Goal: Register for event/course

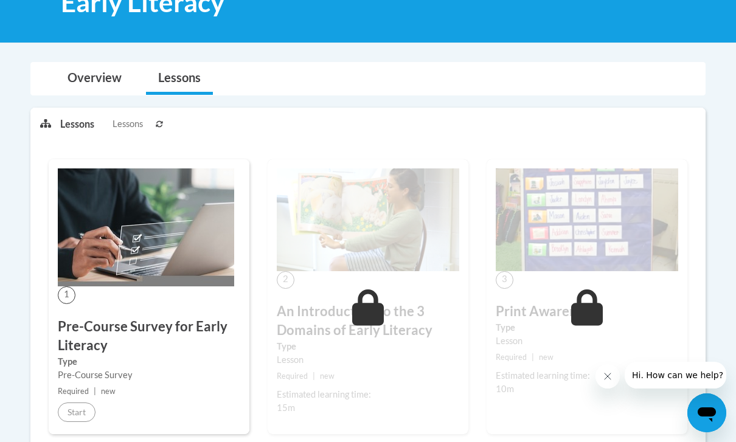
scroll to position [249, 0]
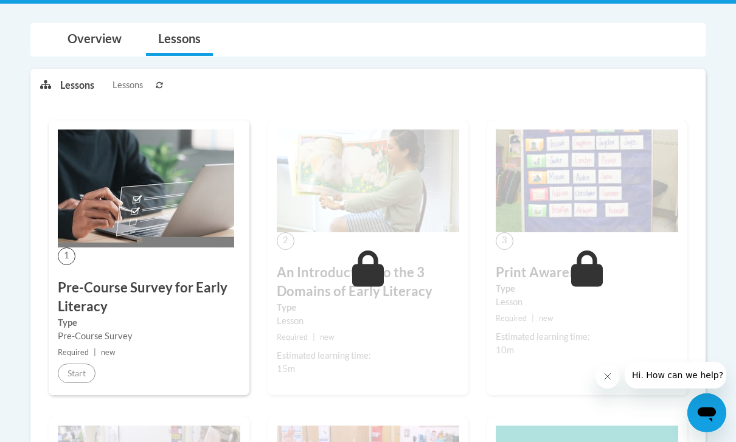
drag, startPoint x: 425, startPoint y: 1, endPoint x: -1, endPoint y: -250, distance: 494.3
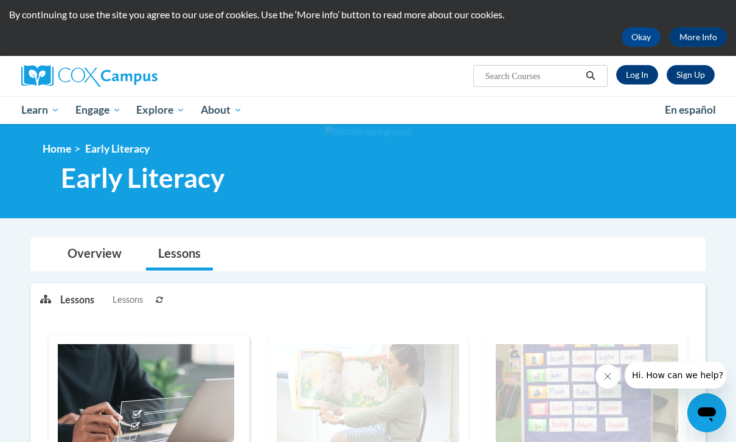
scroll to position [0, 0]
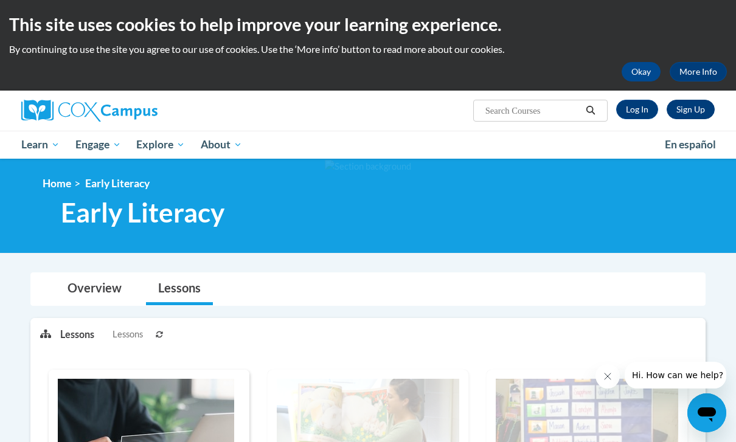
click at [689, 112] on link "Sign Up" at bounding box center [691, 109] width 48 height 19
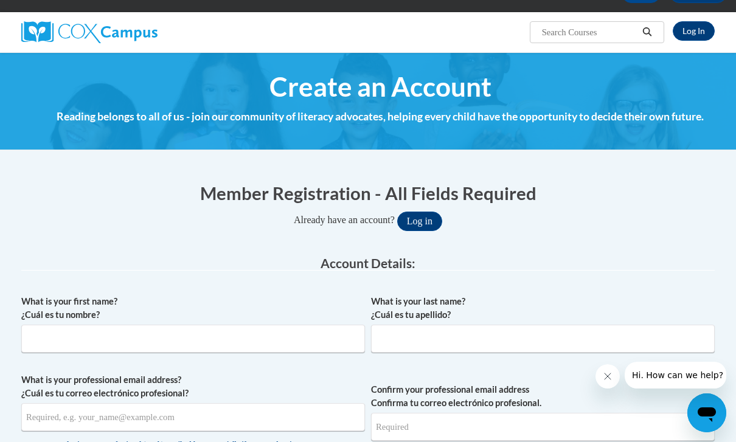
scroll to position [80, 0]
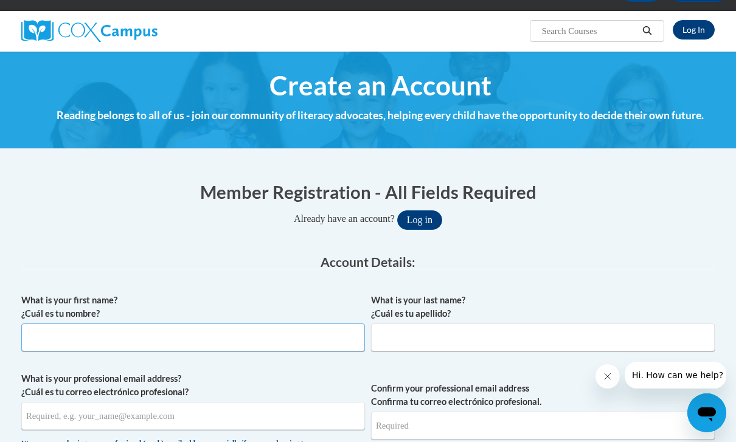
click at [282, 340] on input "What is your first name? ¿Cuál es tu nombre?" at bounding box center [193, 338] width 344 height 28
type input "[GEOGRAPHIC_DATA]"
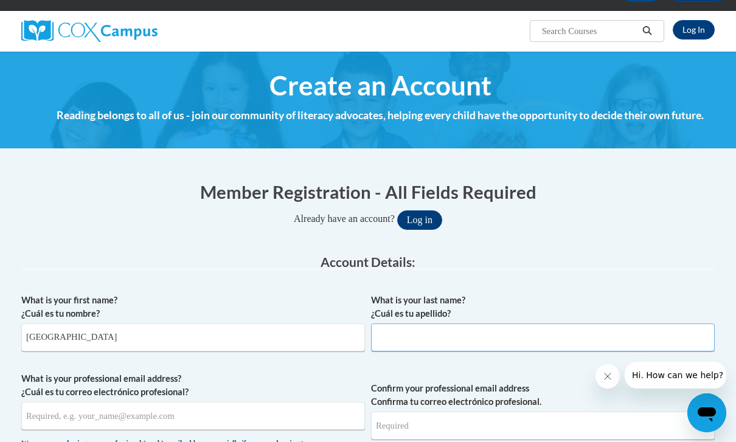
type input "[PERSON_NAME]"
click at [246, 412] on input "What is your professional email address? ¿Cuál es tu correo electrónico profesi…" at bounding box center [193, 416] width 344 height 28
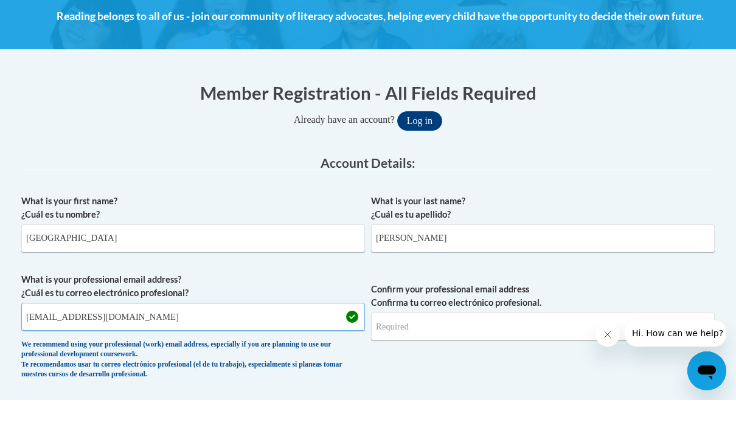
scroll to position [138, 0]
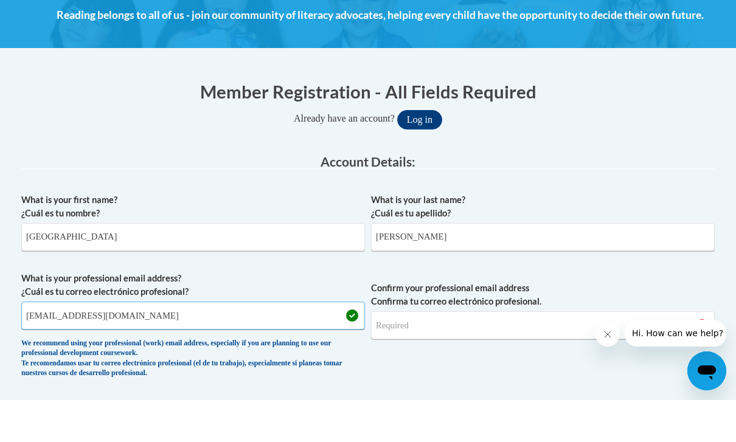
type input "marchlew@student.uiwtx.edu"
click at [429, 353] on input "Confirm your professional email address Confirma tu correo electrónico profesio…" at bounding box center [543, 367] width 344 height 28
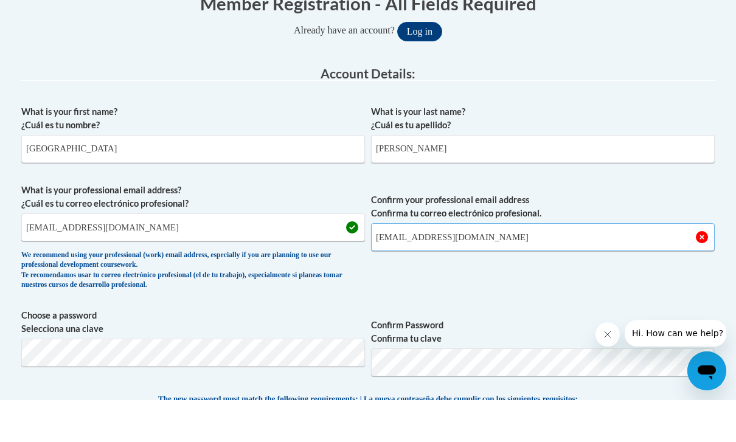
scroll to position [240, 0]
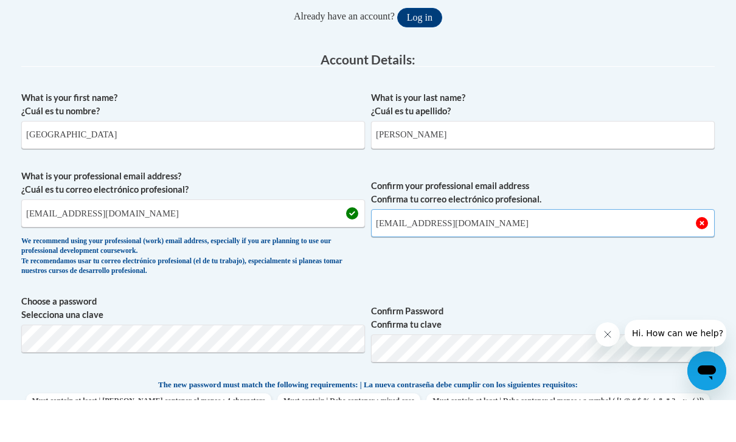
type input "marchlew@student.uiwtx.edu"
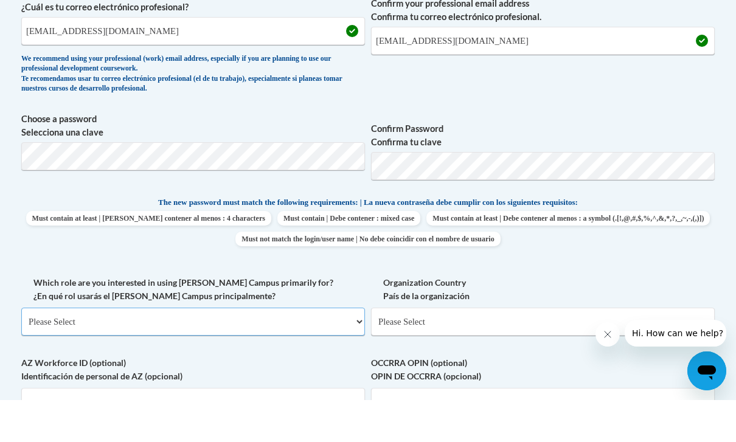
scroll to position [465, 0]
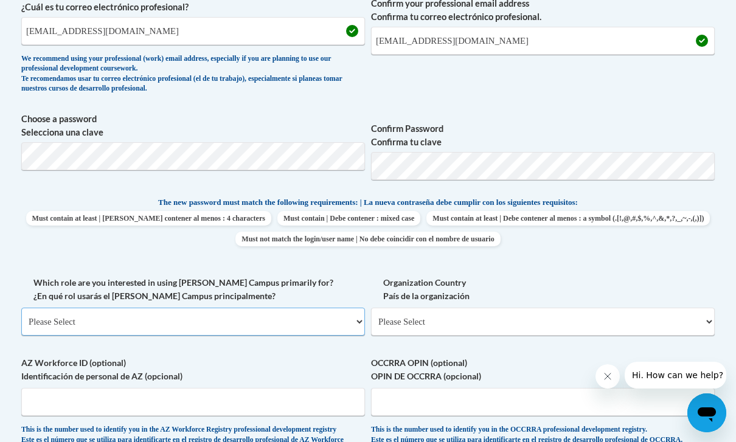
select select "5a18ea06-2b54-4451-96f2-d152daf9eac5"
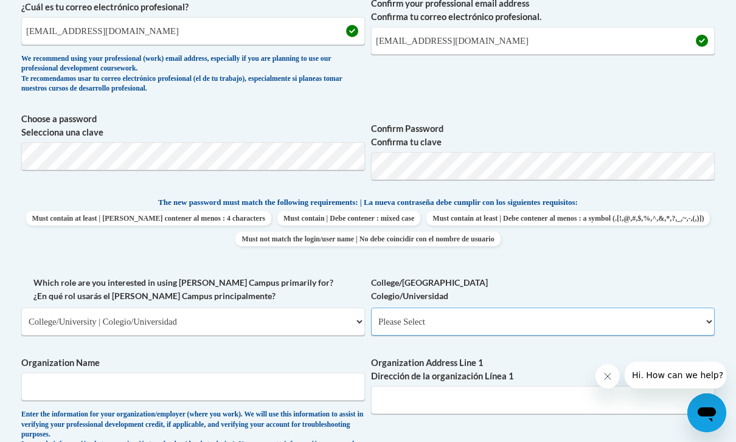
select select "99b32b07-cffc-426c-8bf6-0cd77760d84b"
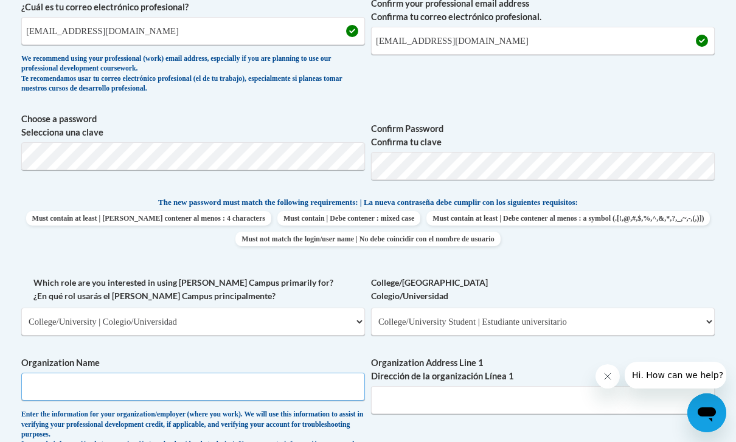
click at [236, 383] on input "Organization Name" at bounding box center [193, 387] width 344 height 28
click at [100, 378] on input "University of Incarnte Word" at bounding box center [193, 387] width 344 height 28
type input "University of Incarnate Word"
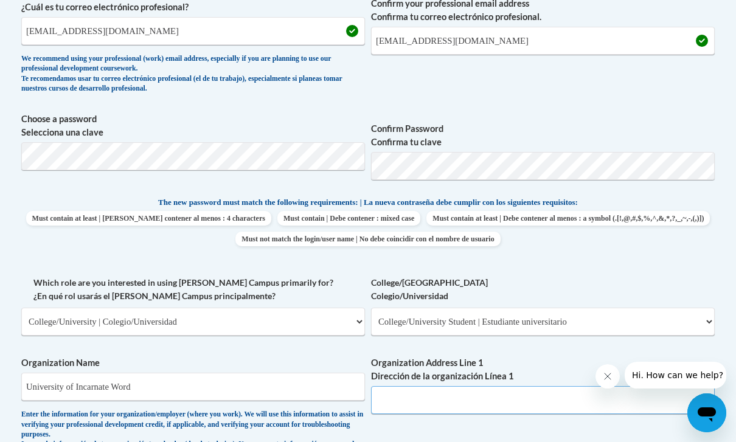
click at [474, 399] on input "Organization Address Line 1 Dirección de la organización Línea 1" at bounding box center [543, 400] width 344 height 28
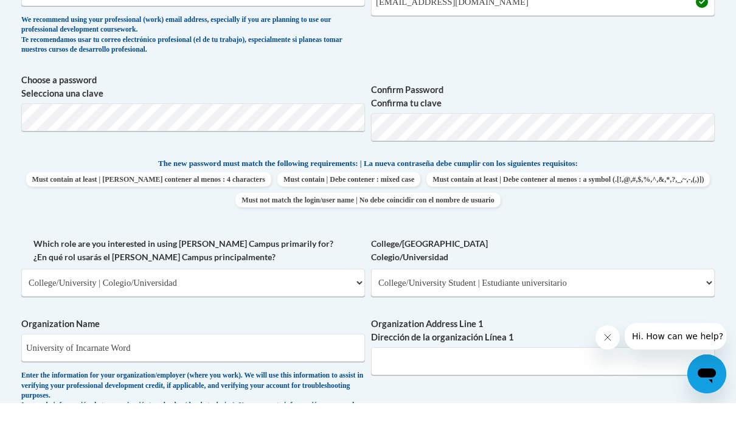
scroll to position [504, 0]
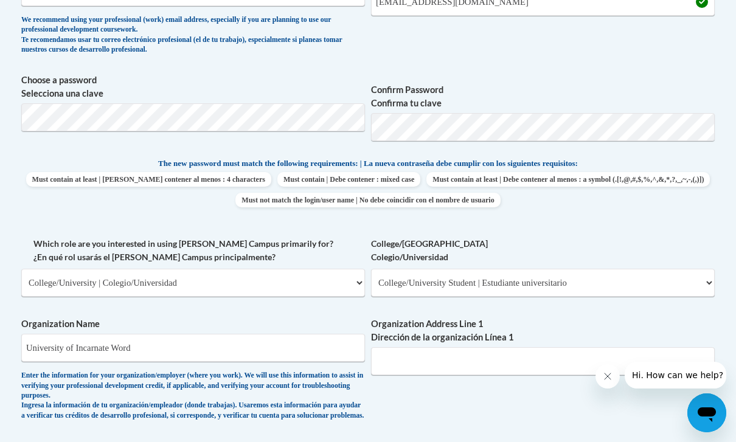
drag, startPoint x: 593, startPoint y: 1, endPoint x: -1, endPoint y: -504, distance: 779.2
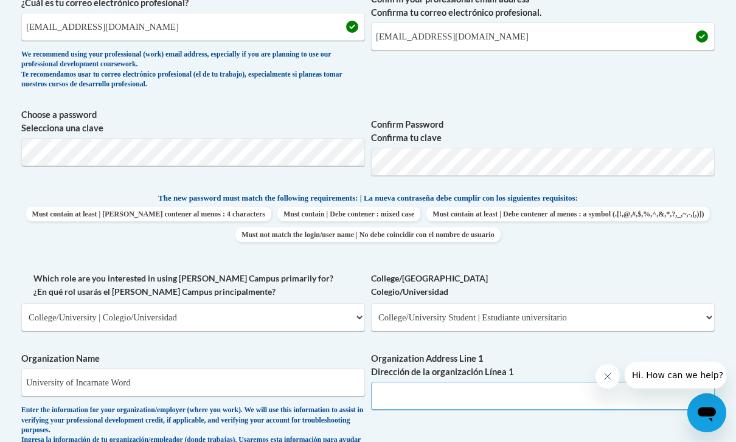
click at [428, 387] on input "Organization Address Line 1 Dirección de la organización Línea 1" at bounding box center [543, 396] width 344 height 28
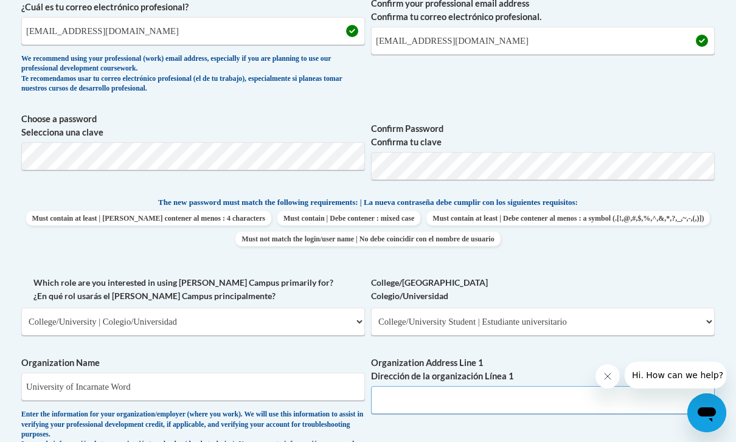
scroll to position [465, 0]
paste input "4301 Broadway, San Antonio, TX 78209"
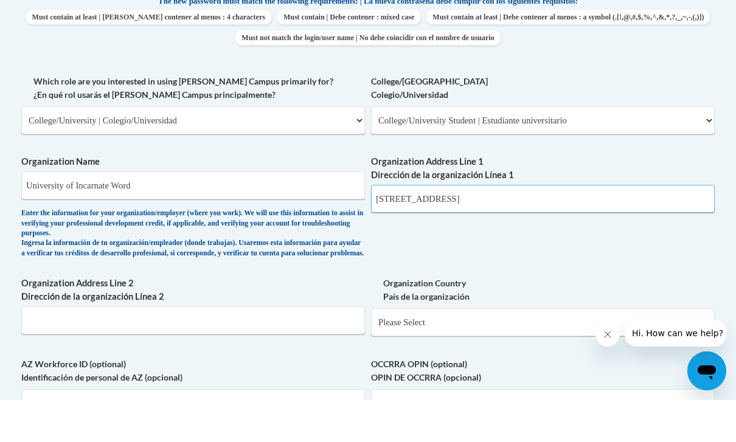
scroll to position [625, 0]
type input "4301 Broadway, San Antonio, TX 78209"
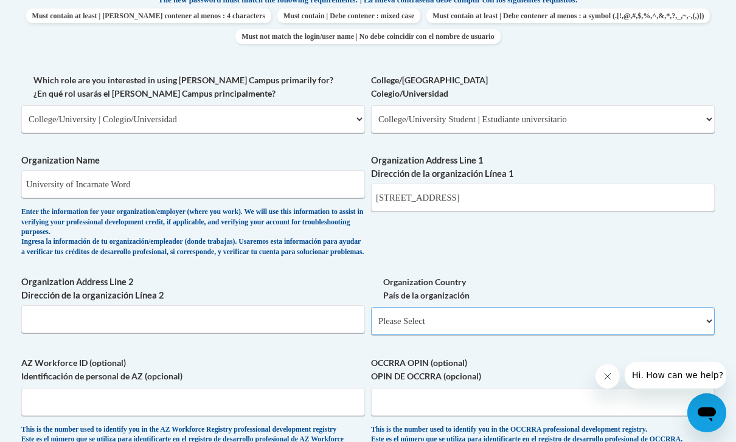
select select "ad49bcad-a171-4b2e-b99c-48b446064914"
select select
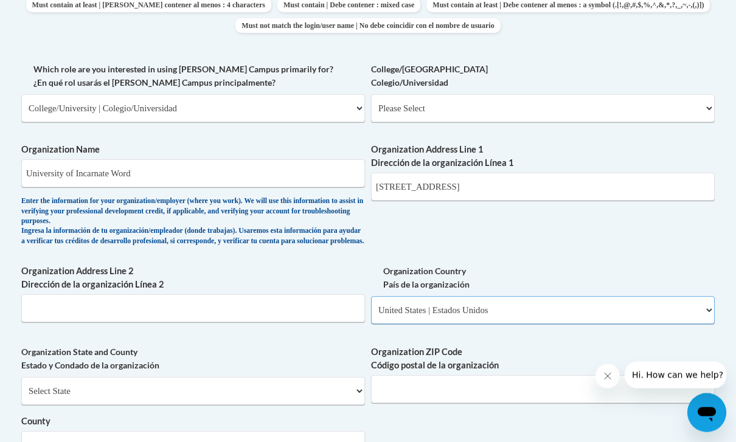
scroll to position [679, 0]
select select "Texas"
click at [389, 386] on input "Organization ZIP Code Código postal de la organización" at bounding box center [543, 389] width 344 height 28
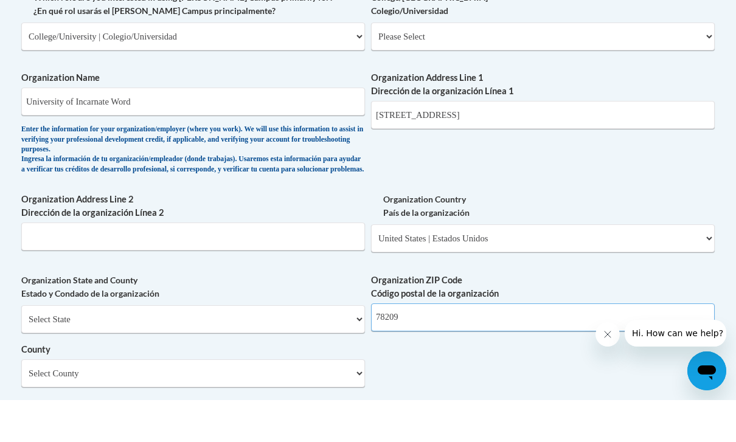
scroll to position [727, 0]
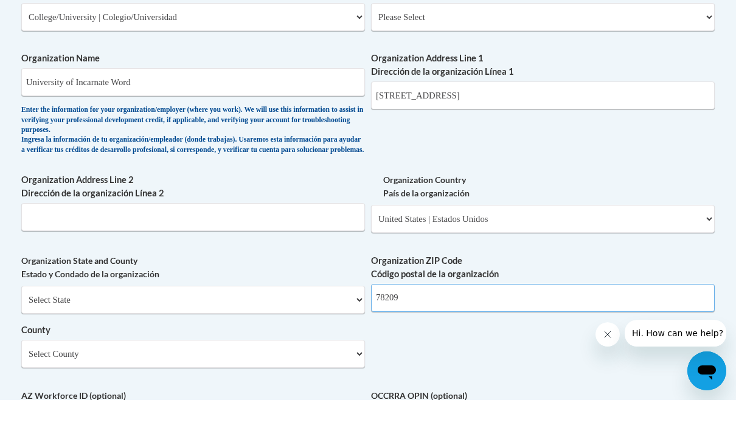
type input "78209"
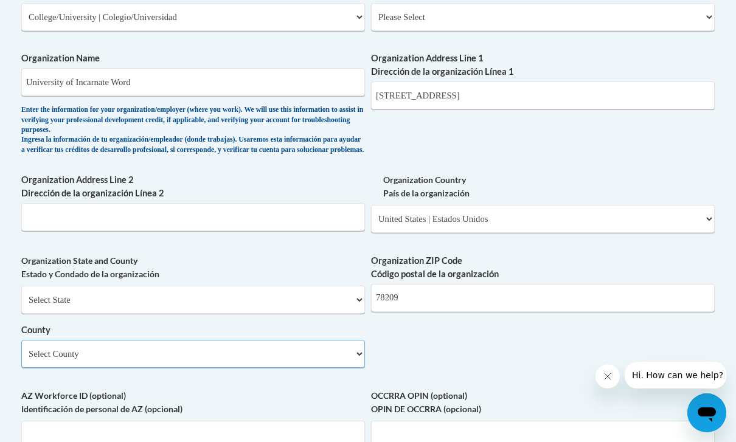
select select "Bexar"
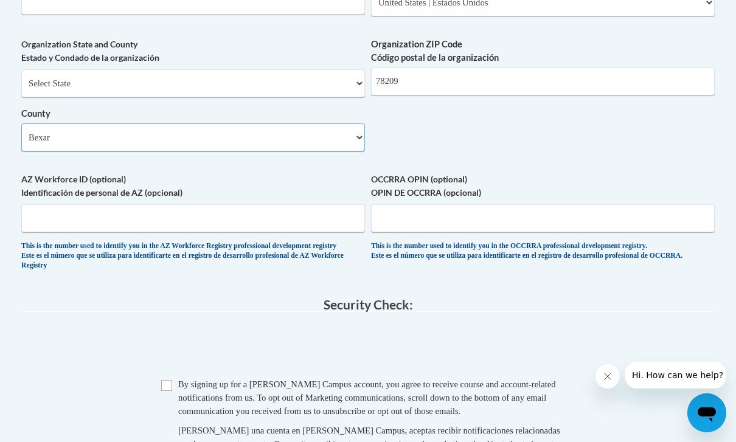
scroll to position [990, 0]
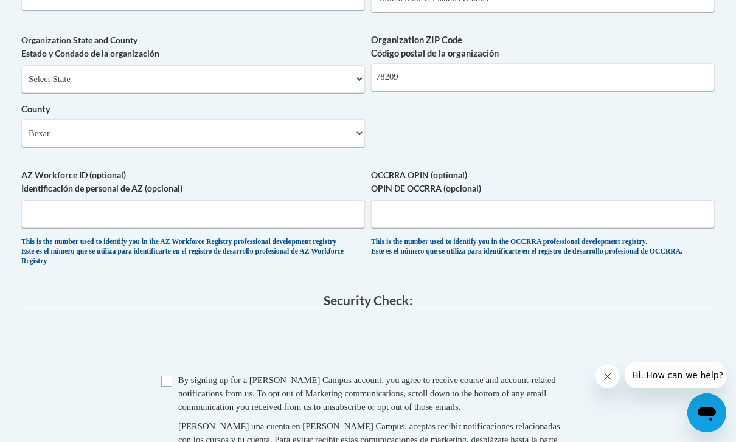
click at [169, 376] on input "Checkbox" at bounding box center [166, 381] width 11 height 11
checkbox input "true"
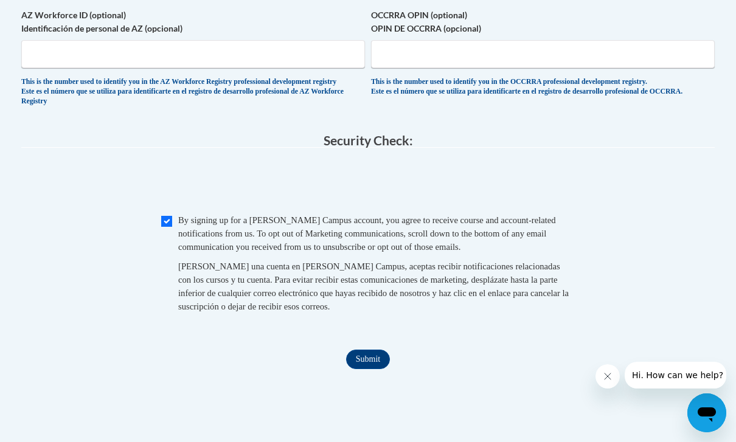
scroll to position [1151, 0]
click at [363, 349] on input "Submit" at bounding box center [368, 358] width 44 height 19
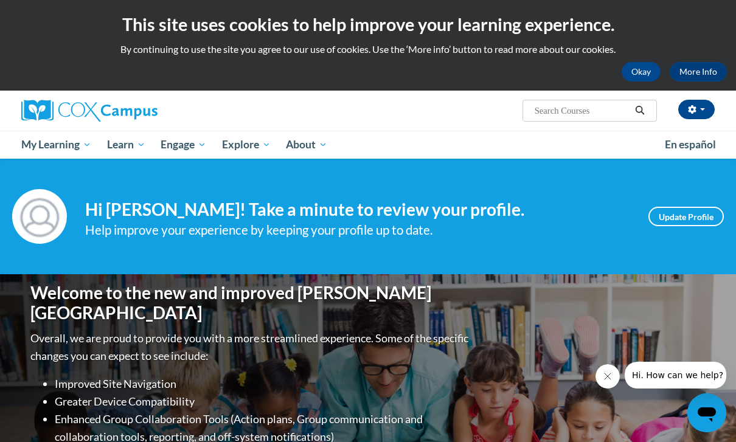
drag, startPoint x: 384, startPoint y: 14, endPoint x: -1, endPoint y: -1, distance: 385.2
click at [0, 0] on html "This site uses cookies to help improve your learning experience. By continuing …" at bounding box center [368, 221] width 736 height 442
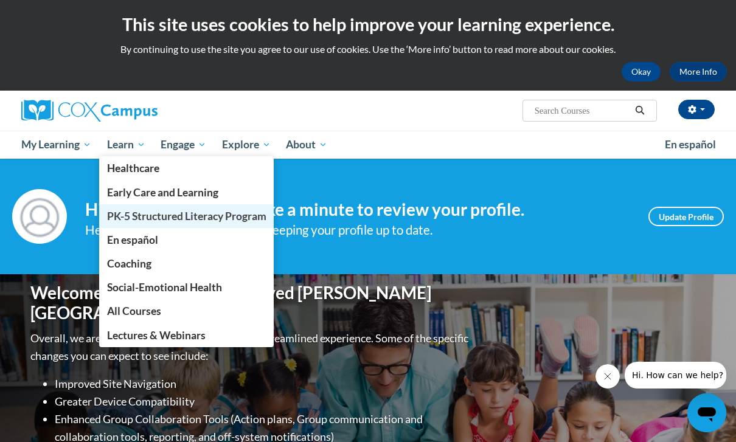
click at [145, 210] on span "PK-5 Structured Literacy Program" at bounding box center [186, 216] width 159 height 13
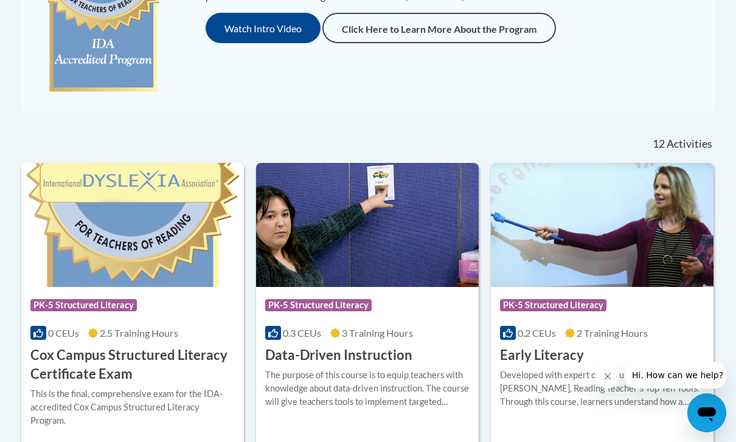
scroll to position [431, 0]
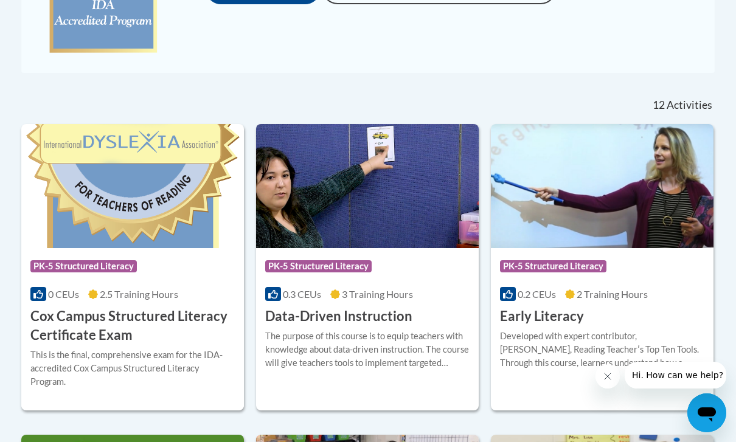
drag, startPoint x: 603, startPoint y: 5, endPoint x: -1, endPoint y: -431, distance: 745.2
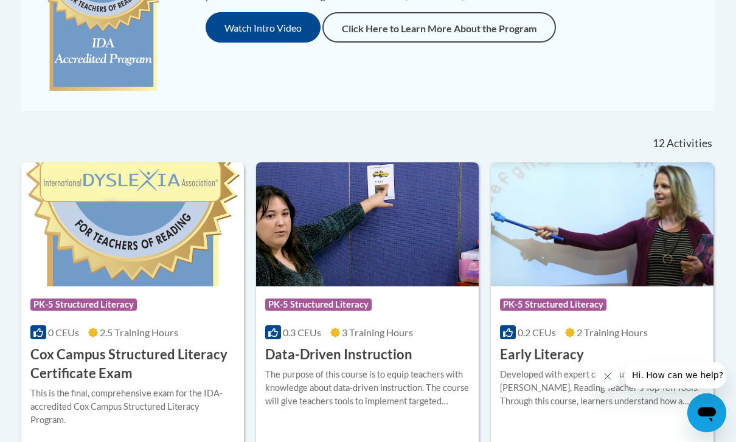
scroll to position [392, 0]
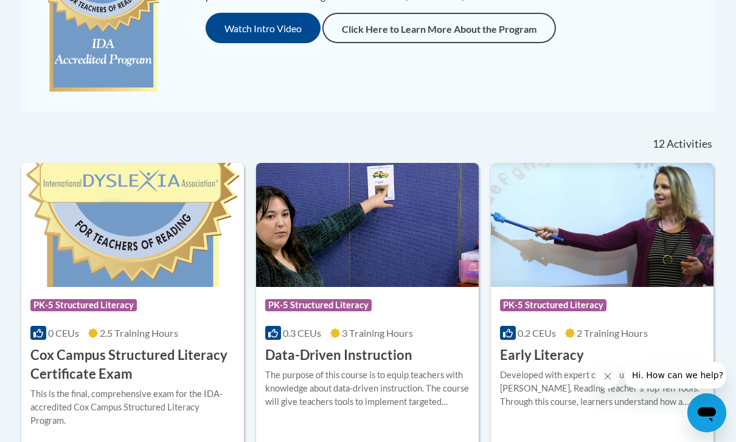
click at [537, 278] on img at bounding box center [602, 225] width 223 height 124
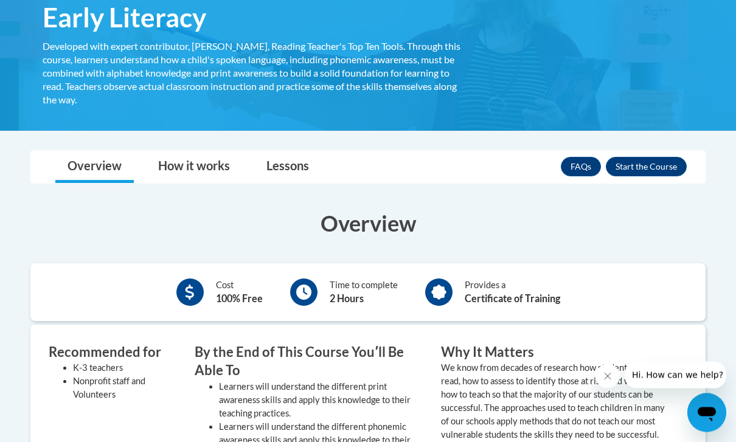
scroll to position [212, 0]
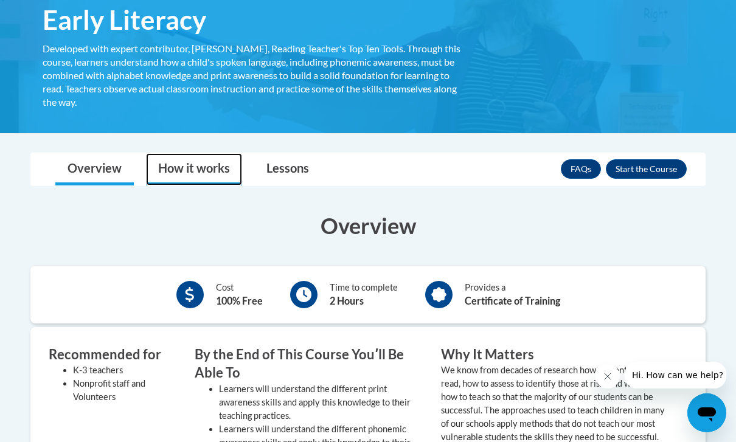
click at [212, 173] on link "How it works" at bounding box center [194, 169] width 96 height 32
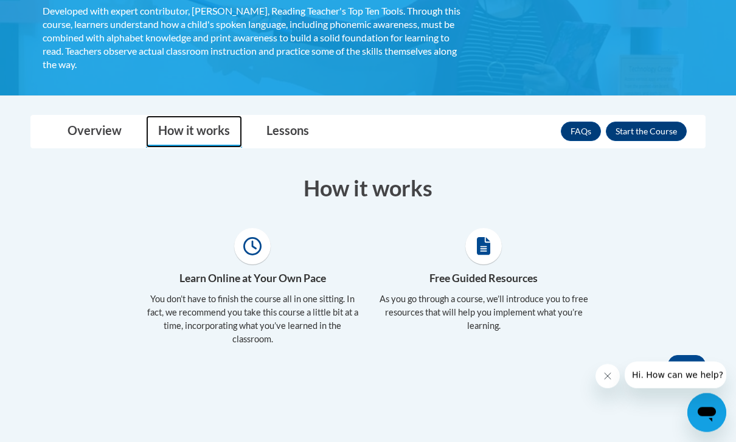
scroll to position [196, 0]
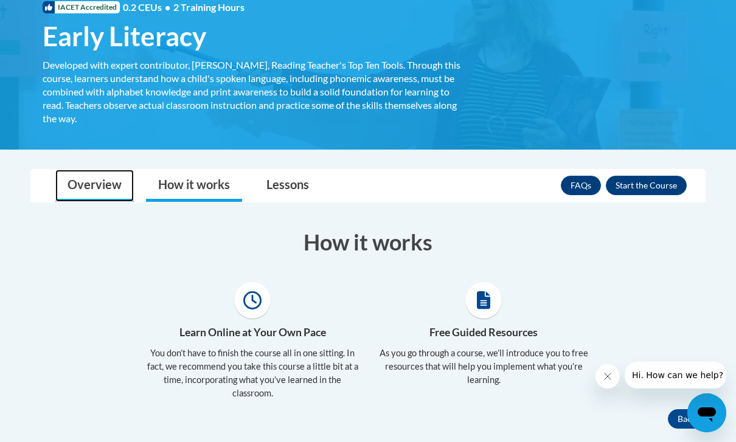
click at [128, 193] on link "Overview" at bounding box center [94, 186] width 78 height 32
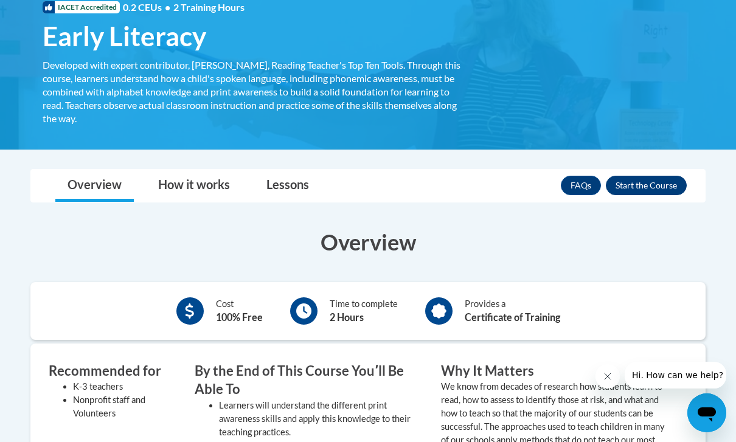
click at [628, 188] on button "Enroll" at bounding box center [646, 185] width 81 height 19
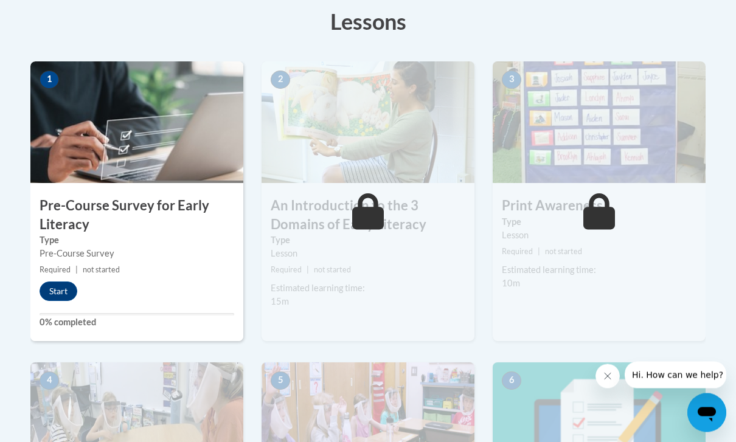
scroll to position [348, 0]
click at [60, 289] on button "Start" at bounding box center [59, 290] width 38 height 19
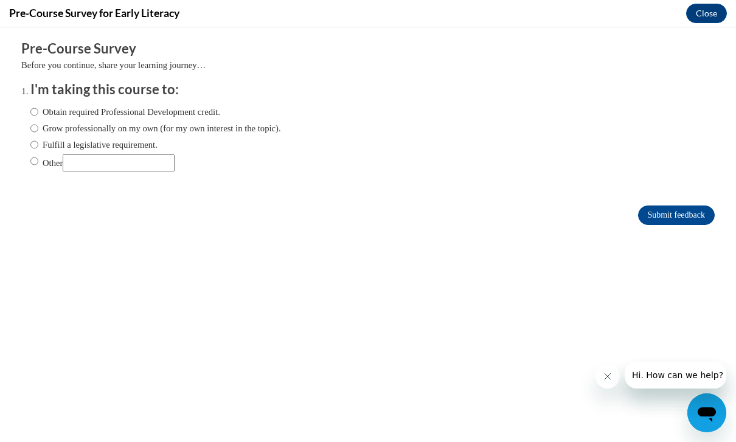
scroll to position [0, 0]
click at [77, 109] on label "Obtain required Professional Development credit." at bounding box center [125, 111] width 190 height 13
click at [38, 109] on input "Obtain required Professional Development credit." at bounding box center [34, 111] width 8 height 13
radio input "true"
click at [693, 215] on input "Submit feedback" at bounding box center [676, 215] width 77 height 19
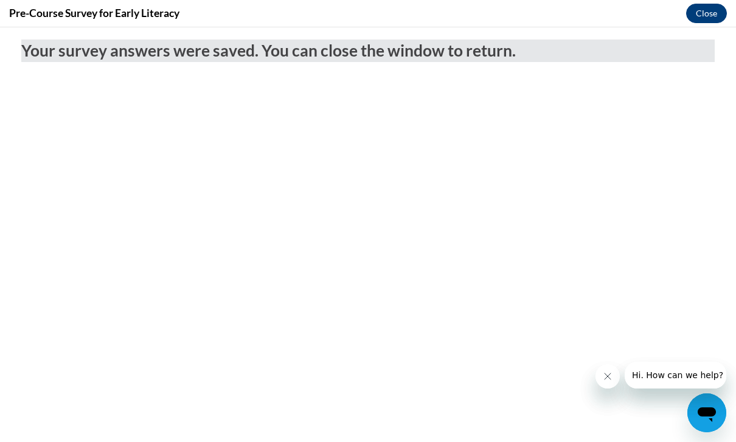
click at [704, 18] on button "Close" at bounding box center [706, 13] width 41 height 19
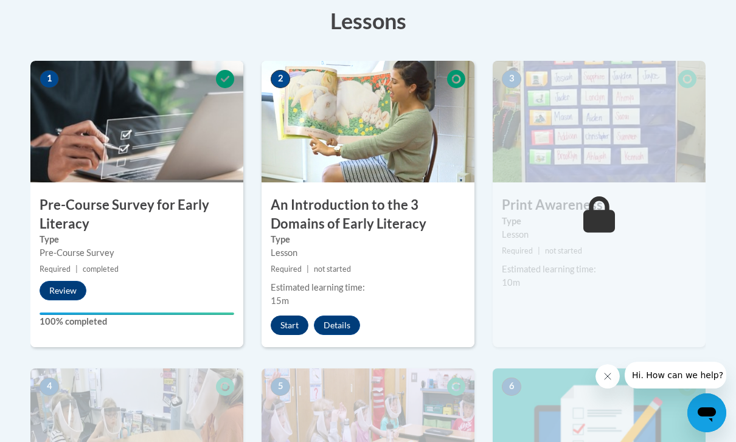
click at [298, 321] on button "Start" at bounding box center [290, 325] width 38 height 19
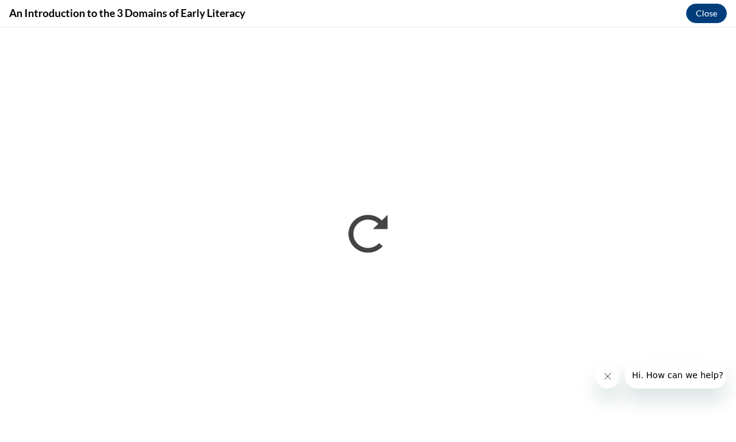
scroll to position [367, 0]
click at [612, 381] on icon "Close message from company" at bounding box center [608, 377] width 10 height 10
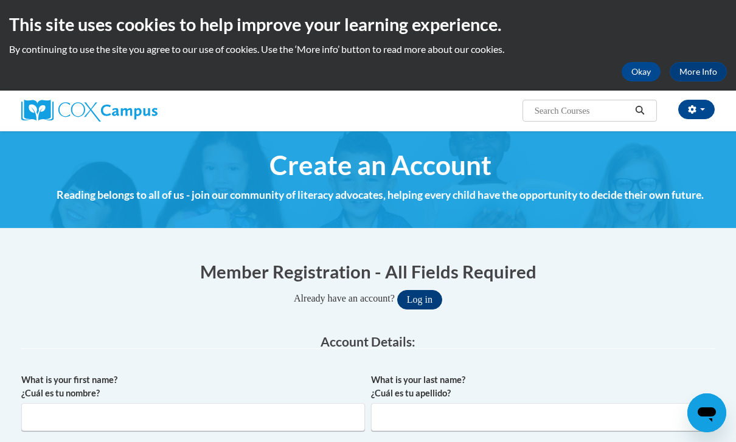
click at [419, 298] on button "Log in" at bounding box center [419, 299] width 45 height 19
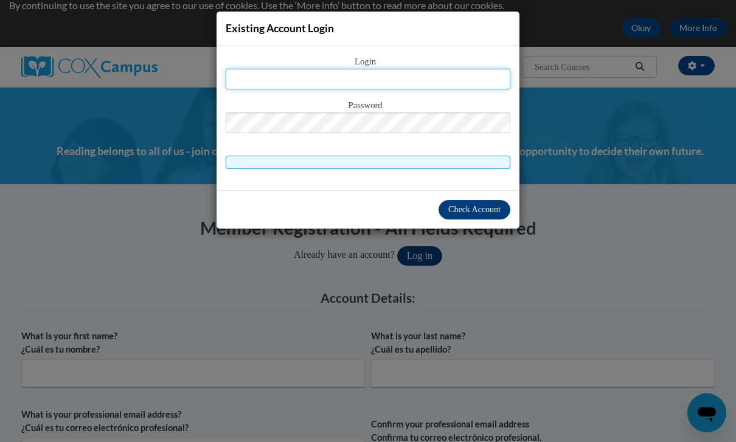
scroll to position [43, 0]
type input "M"
type input "marchlew@student.uiwtx.edu"
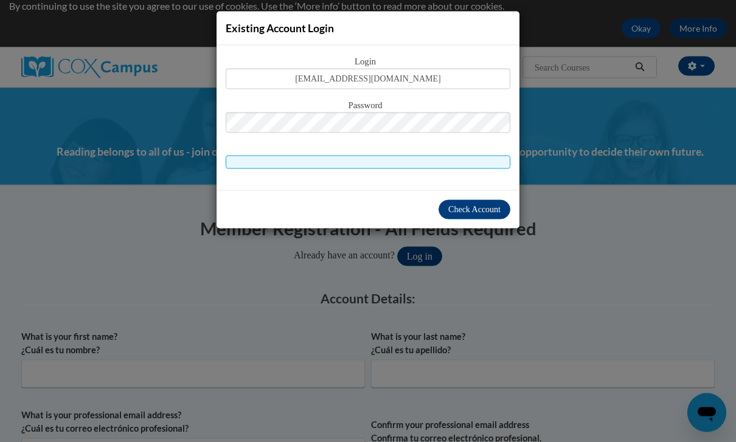
click at [438, 136] on div "Password" at bounding box center [368, 123] width 285 height 48
click at [465, 209] on span "Check Account" at bounding box center [474, 209] width 52 height 9
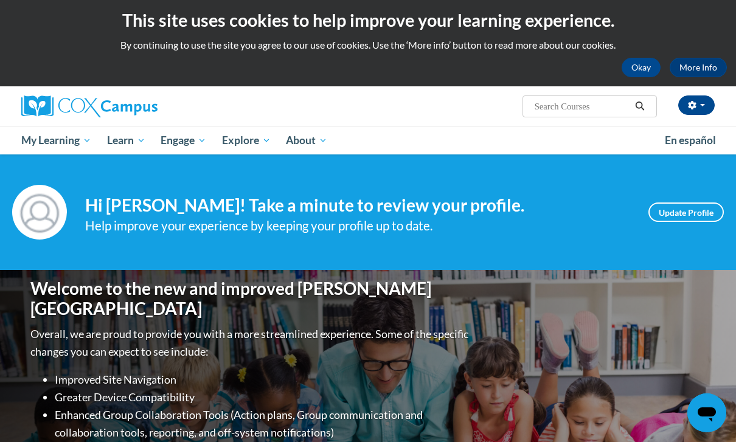
scroll to position [5, 0]
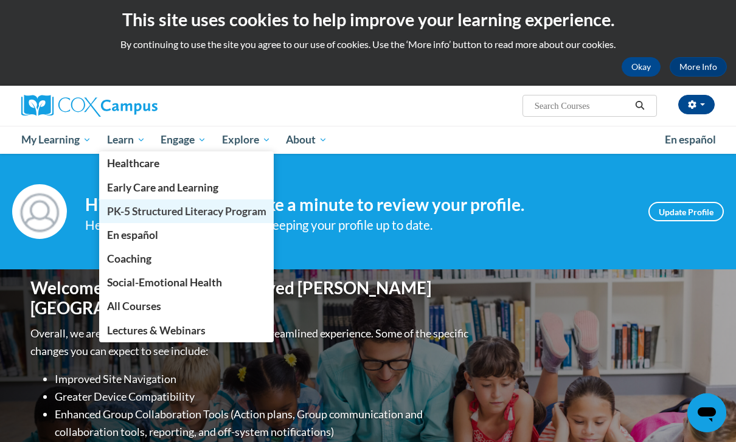
click at [133, 206] on span "PK-5 Structured Literacy Program" at bounding box center [186, 211] width 159 height 13
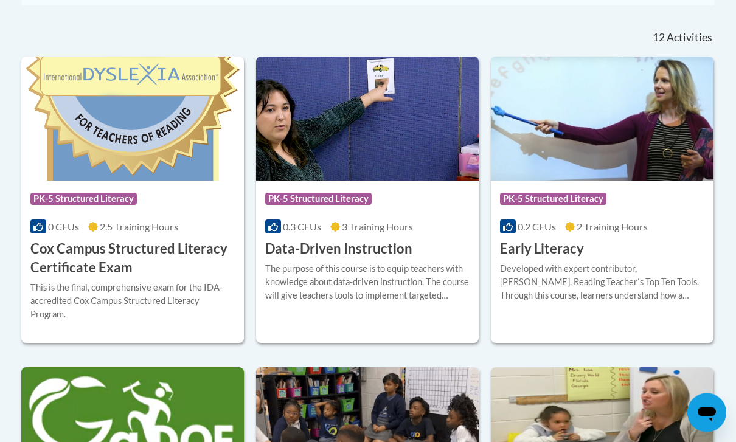
scroll to position [498, 0]
click at [525, 251] on h3 "Early Literacy" at bounding box center [542, 249] width 84 height 19
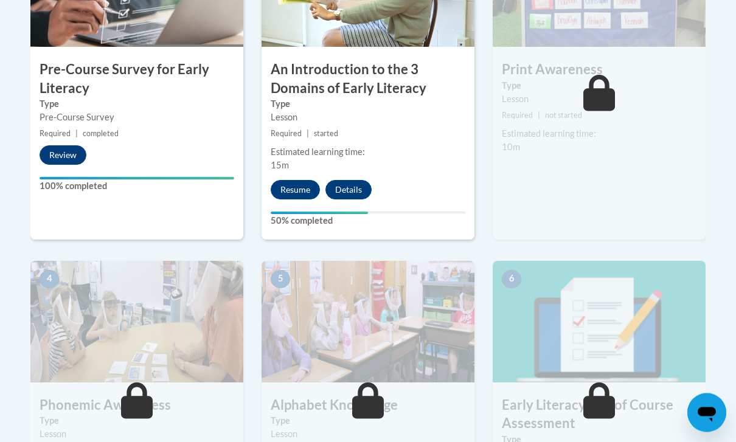
scroll to position [483, 0]
click at [301, 190] on button "Resume" at bounding box center [295, 189] width 49 height 19
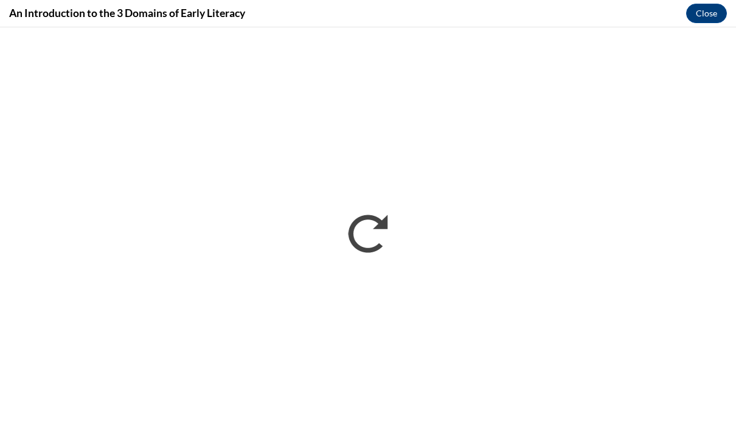
scroll to position [0, 0]
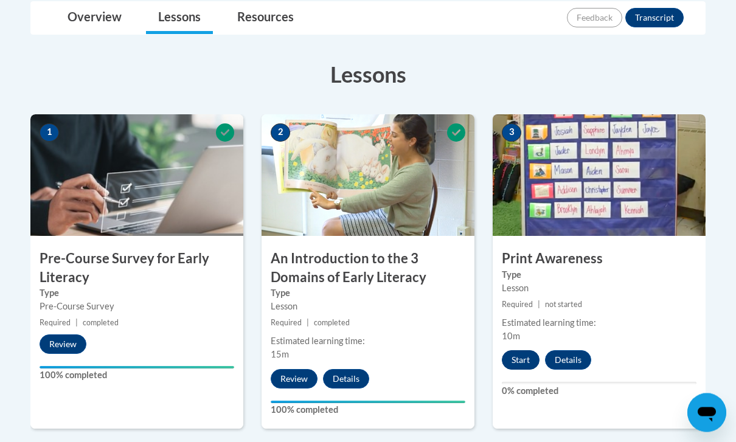
scroll to position [294, 0]
click at [514, 361] on button "Start" at bounding box center [521, 359] width 38 height 19
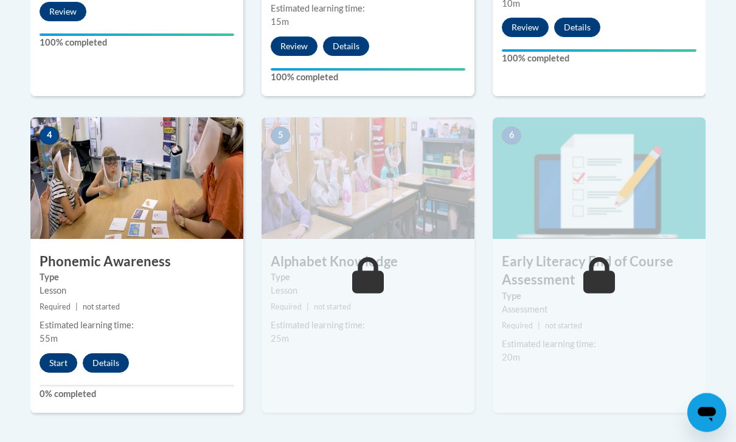
scroll to position [627, 0]
click at [55, 366] on button "Start" at bounding box center [59, 362] width 38 height 19
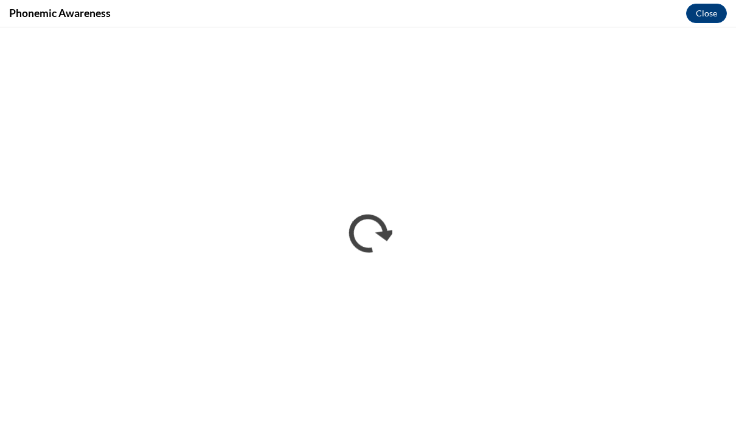
scroll to position [0, 0]
